Goal: Information Seeking & Learning: Find specific fact

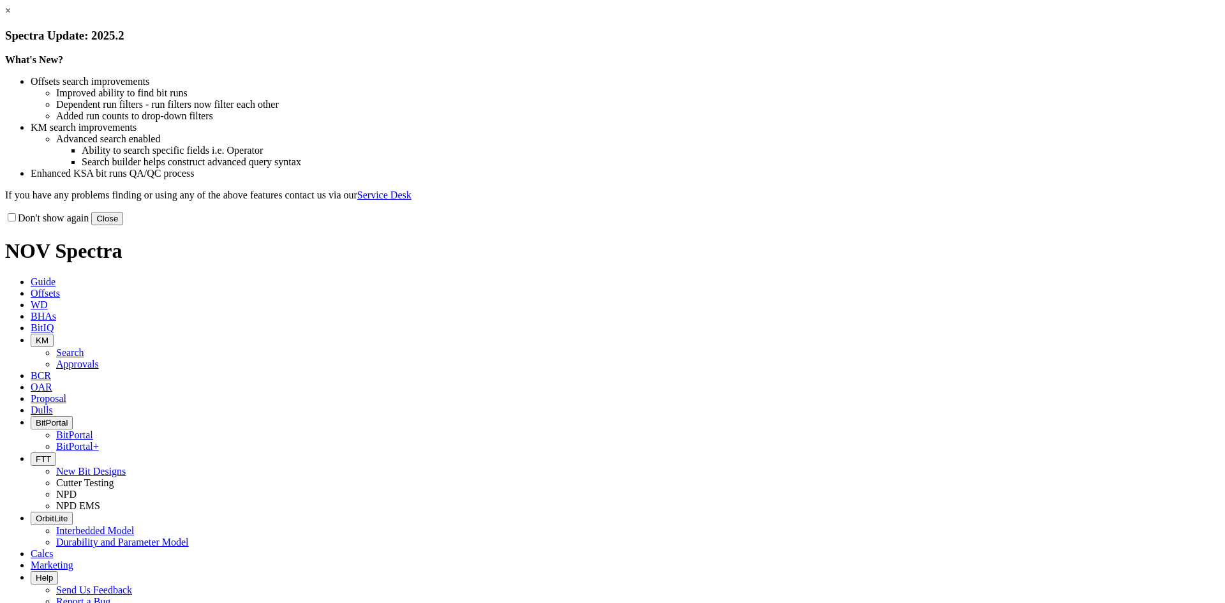
click at [123, 225] on button "Close" at bounding box center [107, 218] width 32 height 13
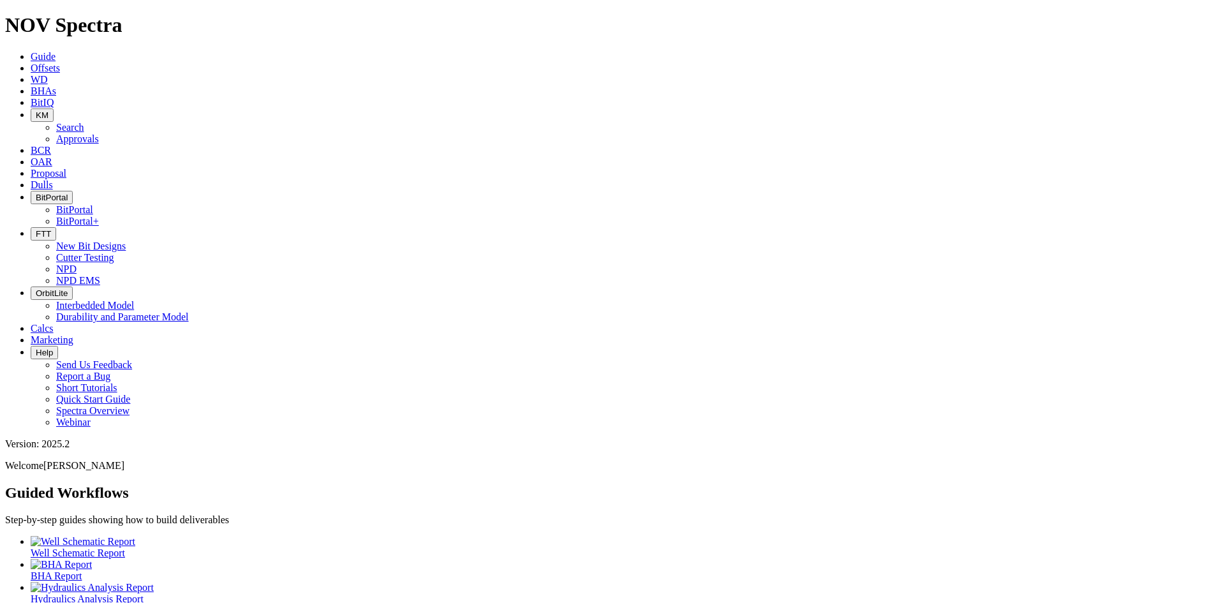
click at [48, 74] on link "WD" at bounding box center [39, 79] width 17 height 11
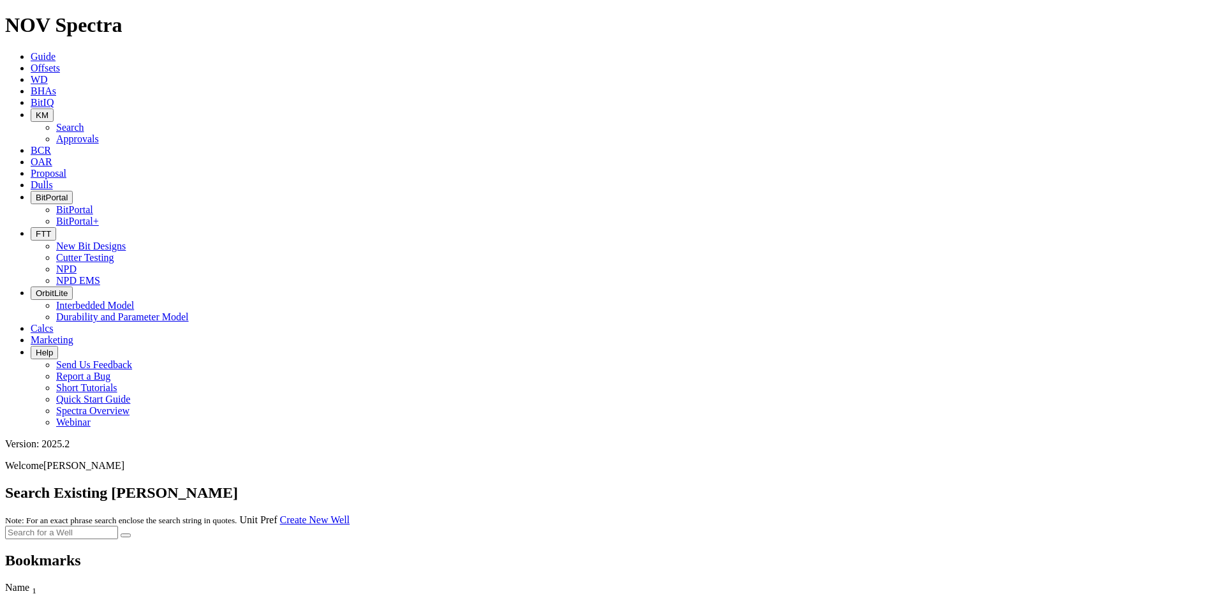
click at [60, 63] on span "Offsets" at bounding box center [45, 68] width 29 height 11
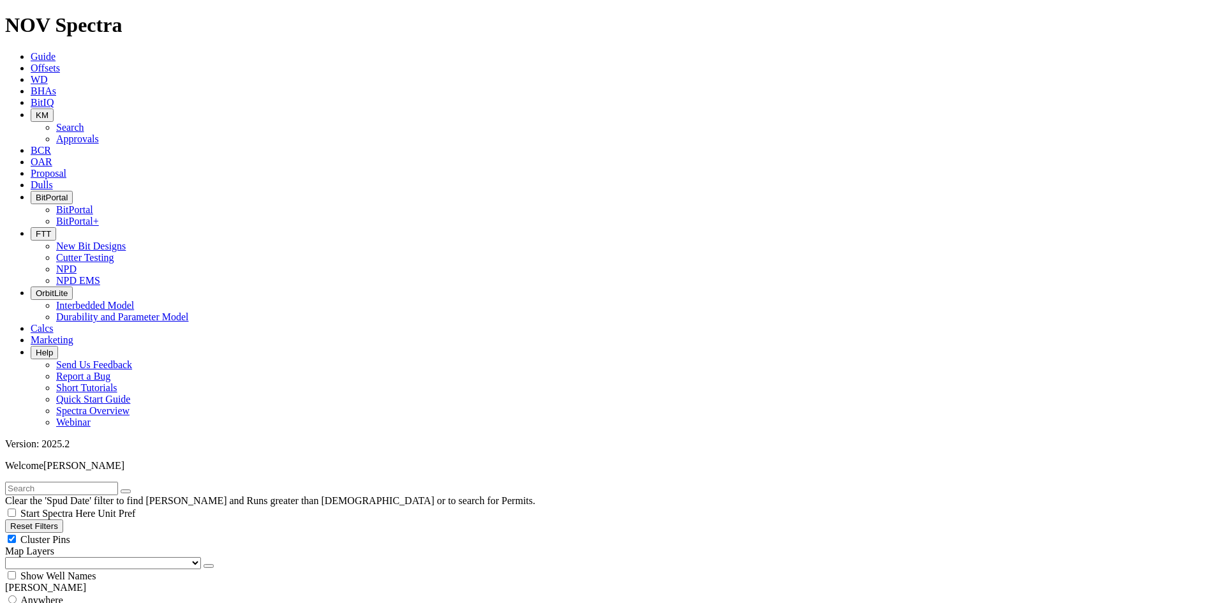
click at [68, 193] on span "BitPortal" at bounding box center [52, 198] width 32 height 10
click at [93, 204] on link "BitPortal" at bounding box center [74, 209] width 37 height 11
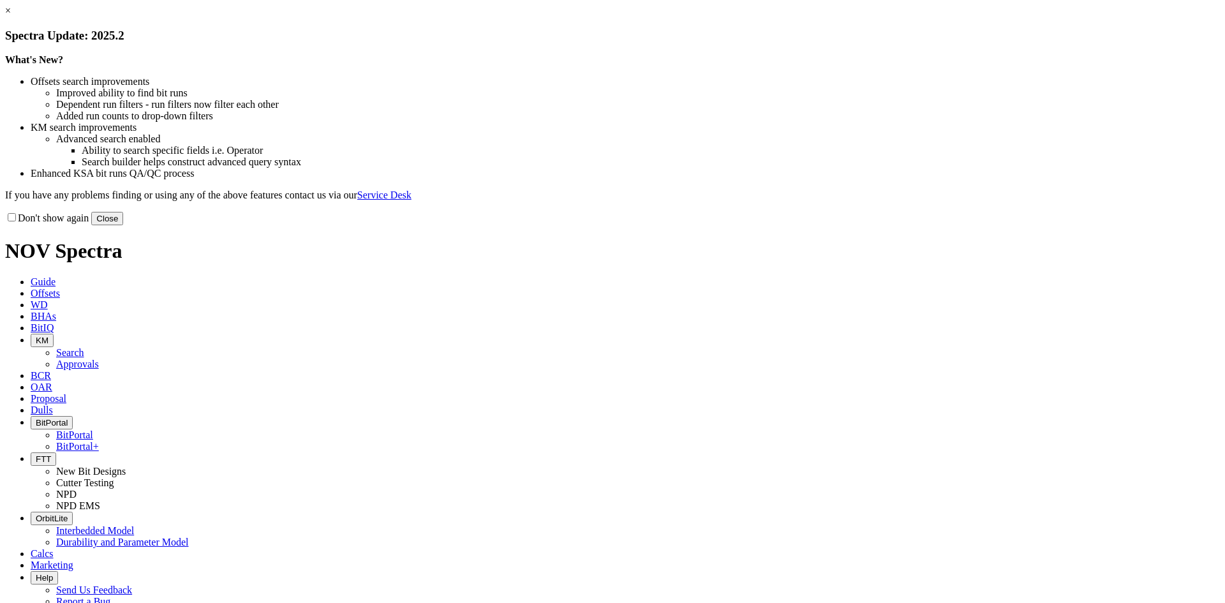
click at [123, 225] on button "Close" at bounding box center [107, 218] width 32 height 13
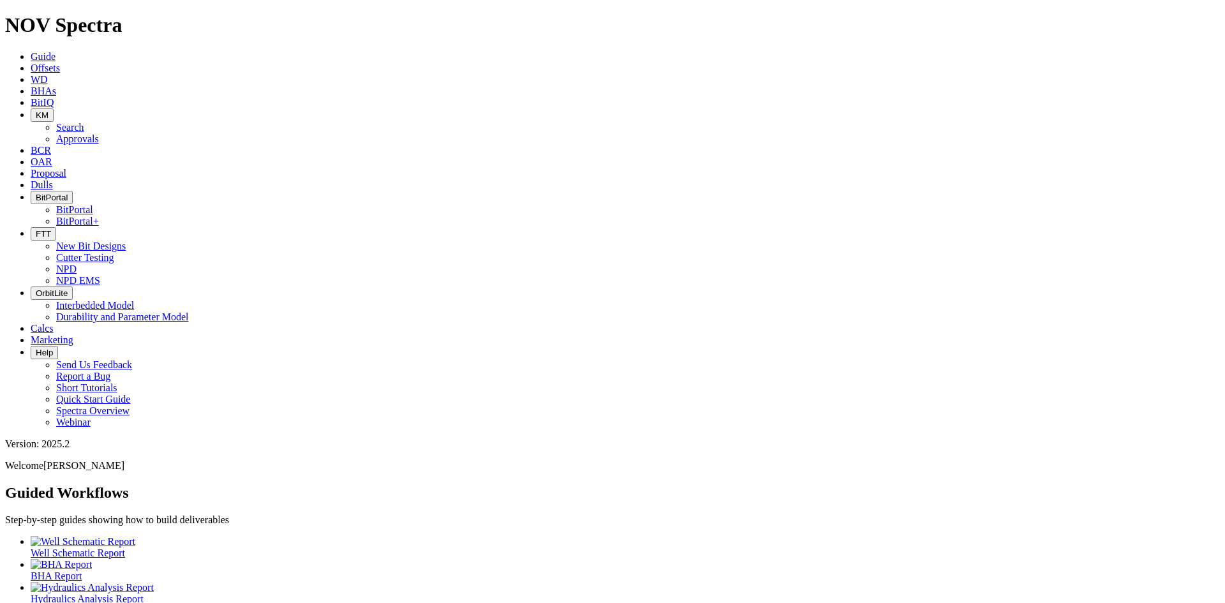
click at [49, 110] on span "KM" at bounding box center [42, 115] width 13 height 10
click at [84, 122] on link "Search" at bounding box center [70, 127] width 28 height 11
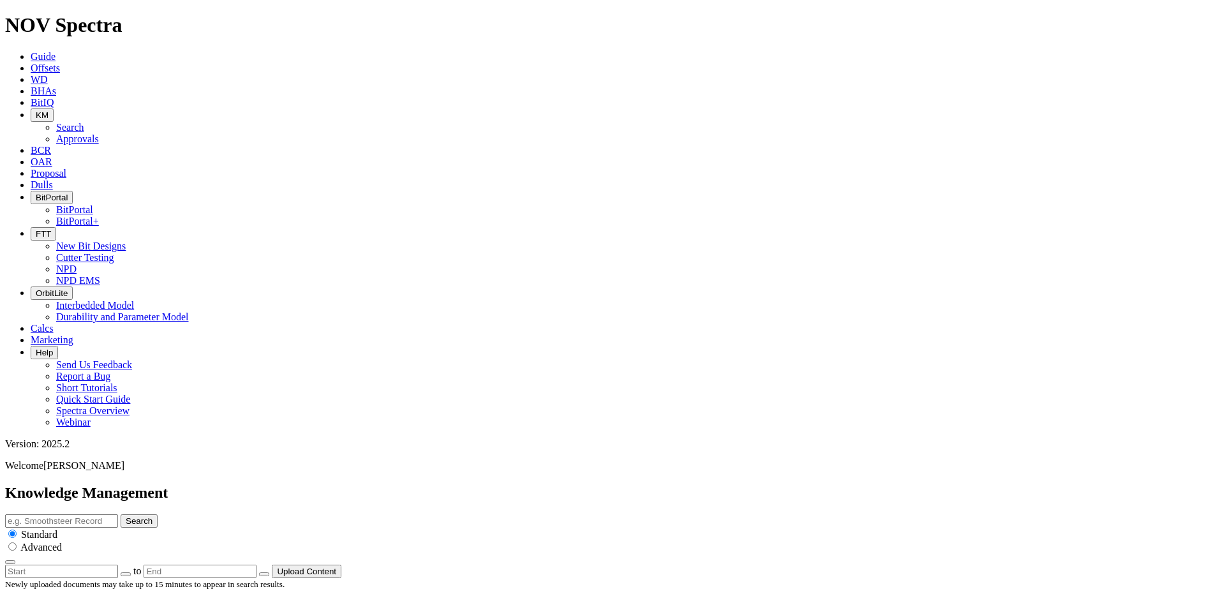
click at [118, 514] on input "text" at bounding box center [61, 520] width 113 height 13
type input "p"
type input "price list"
click at [121, 514] on button "Search" at bounding box center [139, 520] width 37 height 13
